Goal: Task Accomplishment & Management: Use online tool/utility

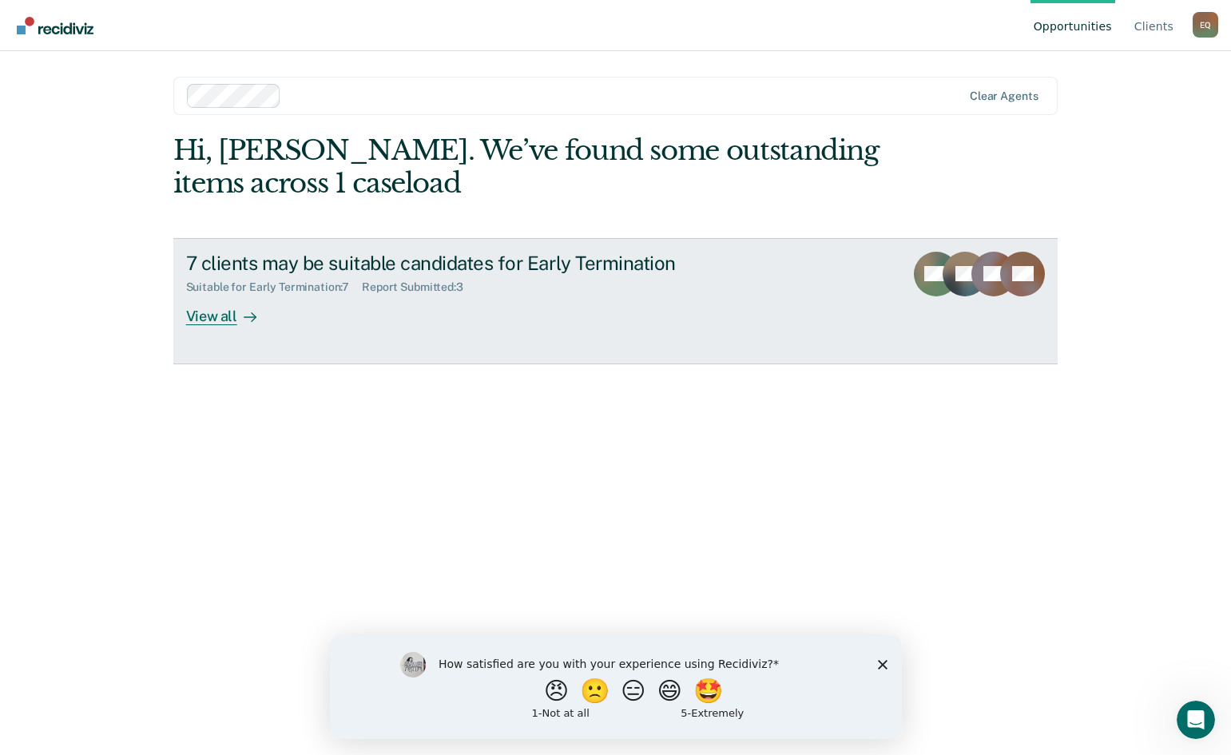
click at [194, 318] on div "View all" at bounding box center [230, 309] width 89 height 31
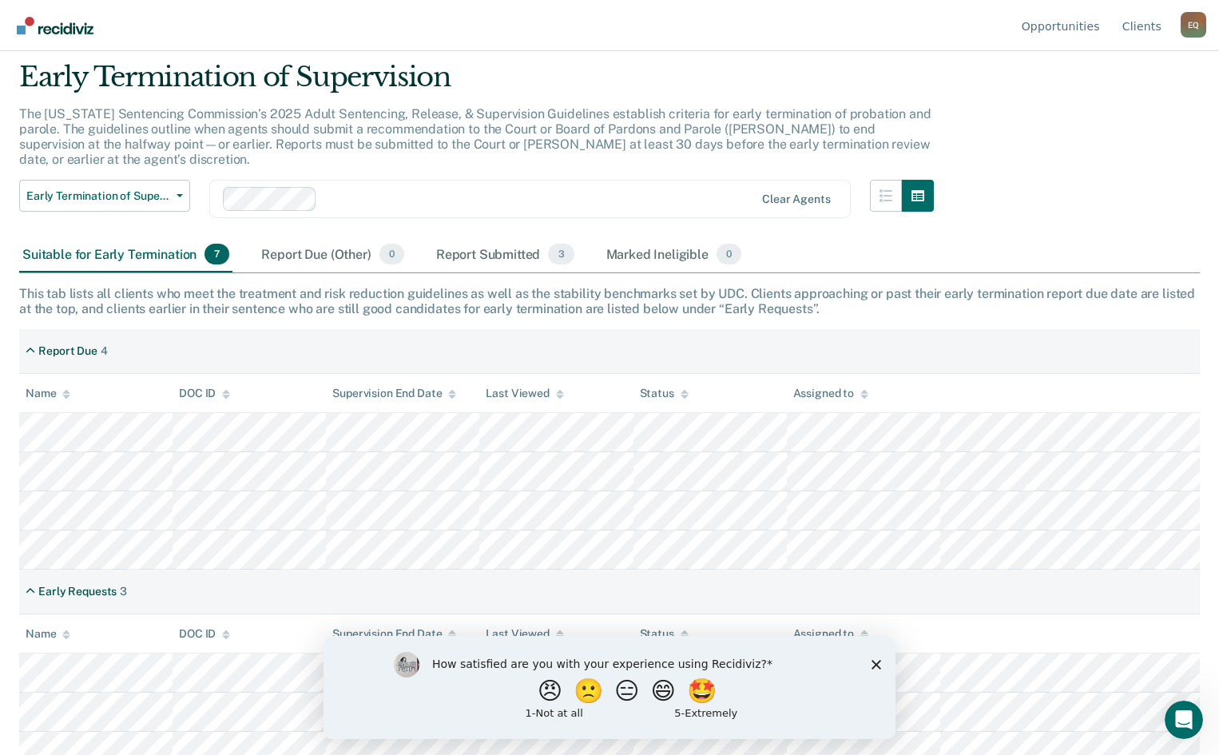
scroll to position [50, 0]
click at [627, 697] on button "😑" at bounding box center [629, 690] width 38 height 32
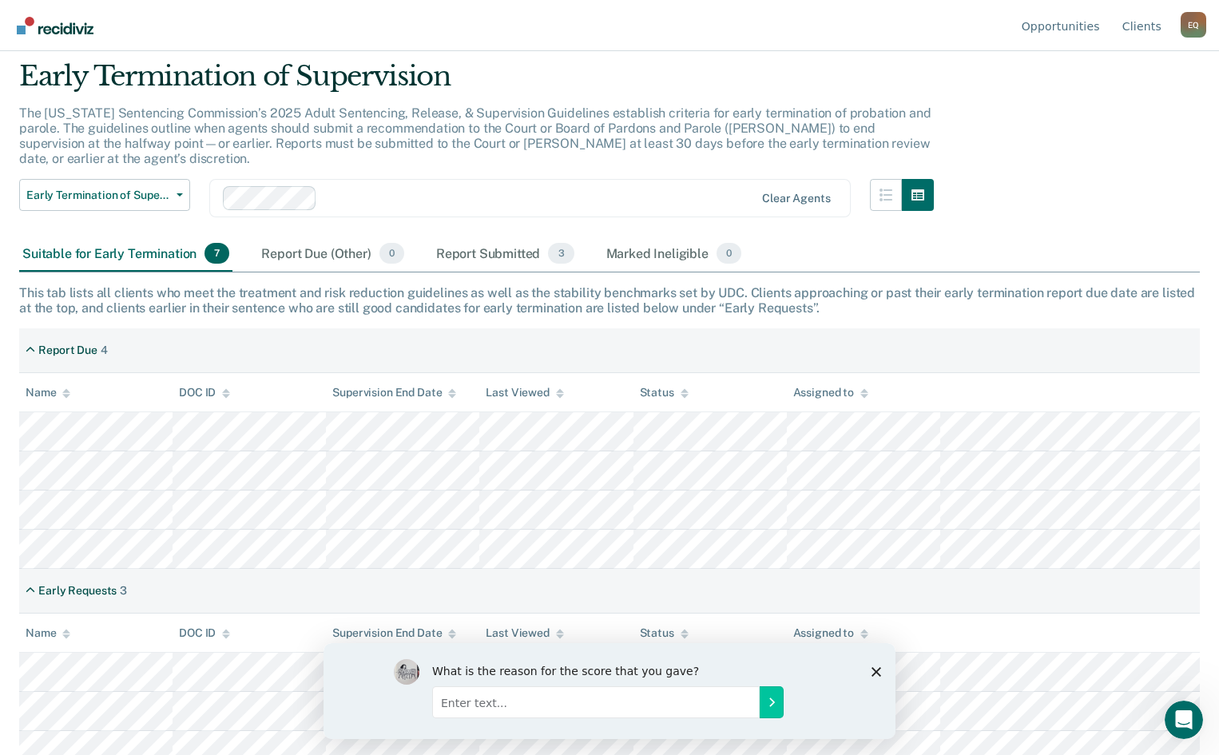
click at [873, 664] on div "What is the reason for the score that you gave?" at bounding box center [609, 690] width 572 height 96
click at [876, 670] on polygon "Close survey" at bounding box center [876, 671] width 10 height 10
